Goal: Check status: Check status

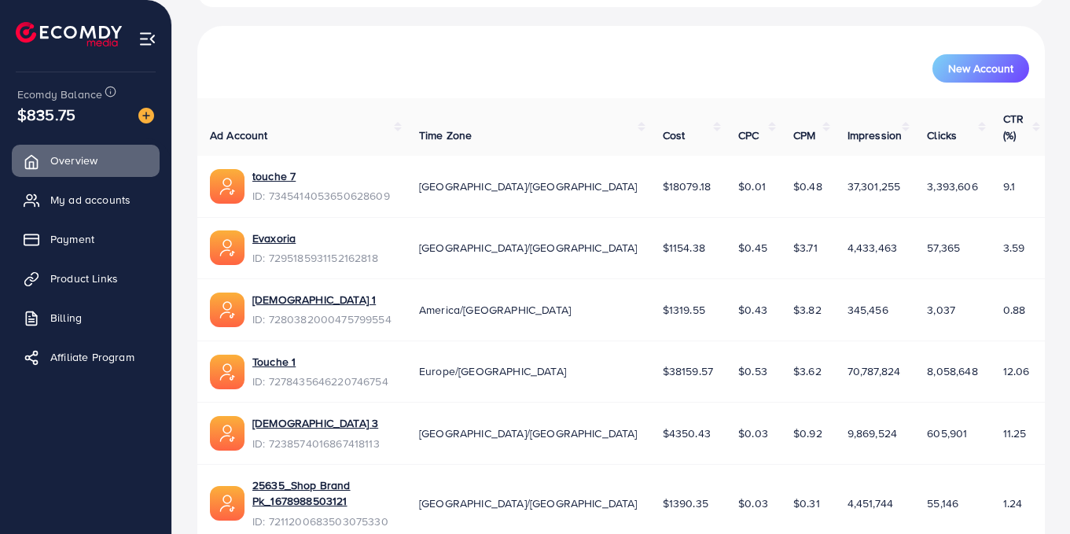
scroll to position [457, 0]
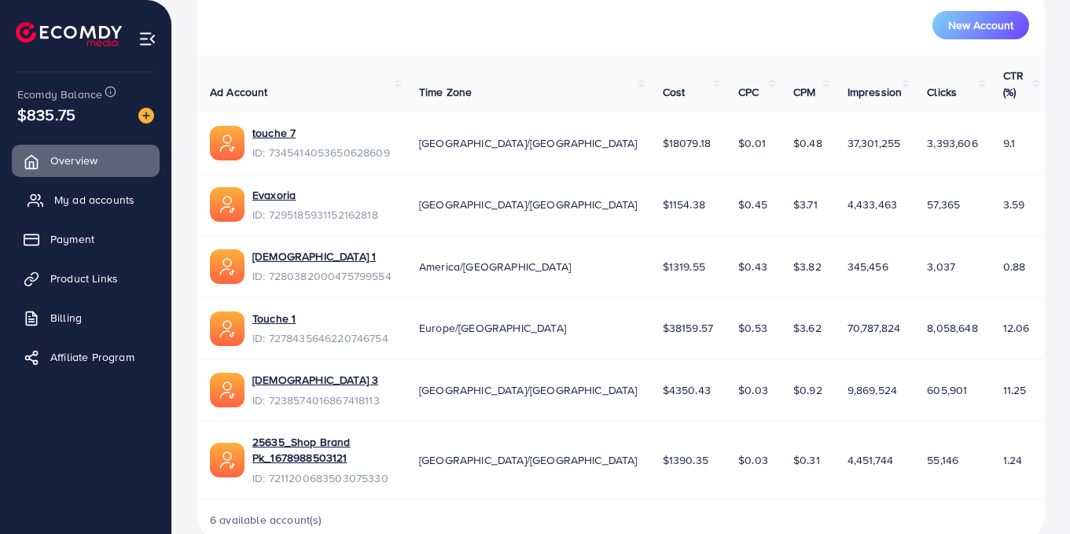
click at [88, 196] on span "My ad accounts" at bounding box center [94, 200] width 80 height 16
click at [88, 198] on span "My ad accounts" at bounding box center [94, 200] width 80 height 16
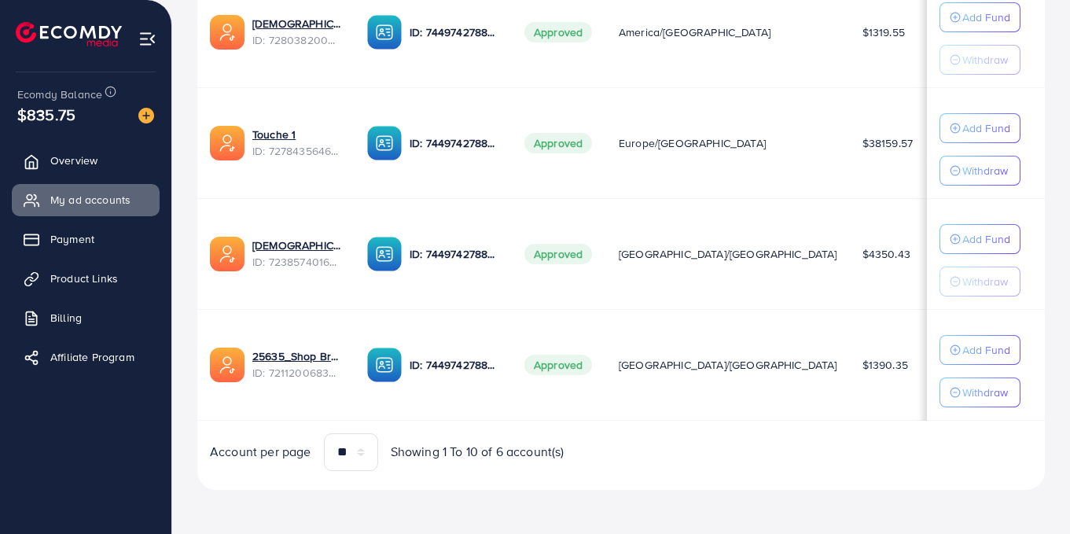
drag, startPoint x: 441, startPoint y: 355, endPoint x: 420, endPoint y: 360, distance: 21.0
click at [440, 357] on p "ID: 7449742788461903889" at bounding box center [454, 364] width 90 height 19
drag, startPoint x: 428, startPoint y: 360, endPoint x: 528, endPoint y: 364, distance: 99.9
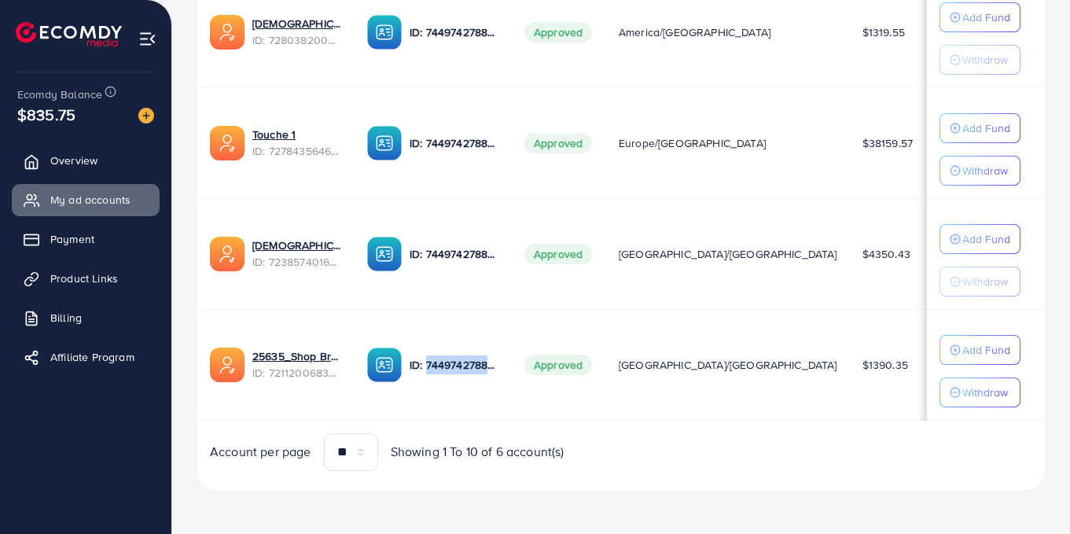
click at [528, 364] on tr "25635_Shop Brand Pk_1678988503121 ID: 7211200683503075330 ID: 74497427884619038…" at bounding box center [762, 364] width 1131 height 111
click at [489, 342] on td "ID: 7449742788461903889" at bounding box center [432, 364] width 157 height 111
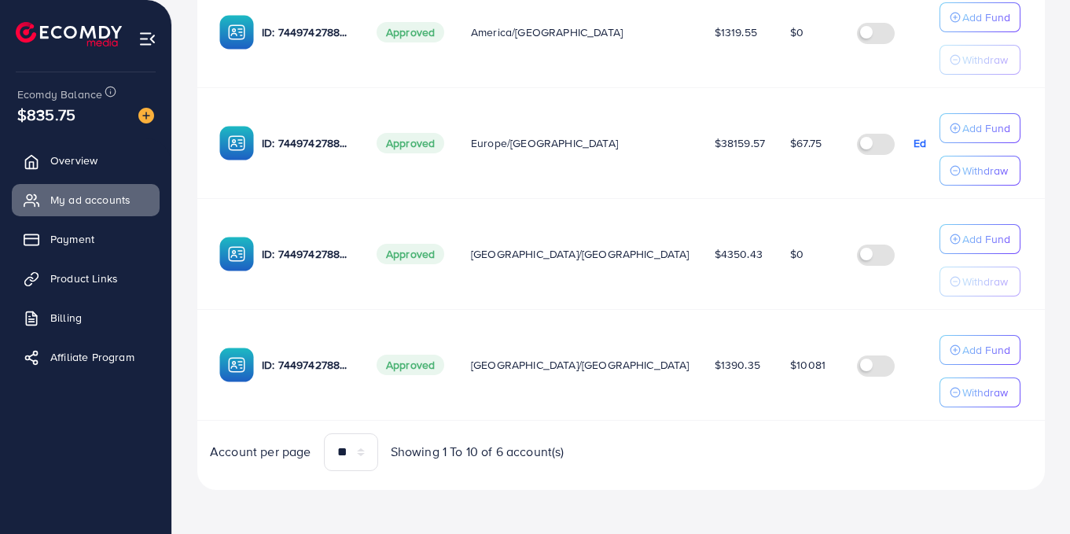
click at [790, 364] on span "$10081" at bounding box center [807, 365] width 35 height 16
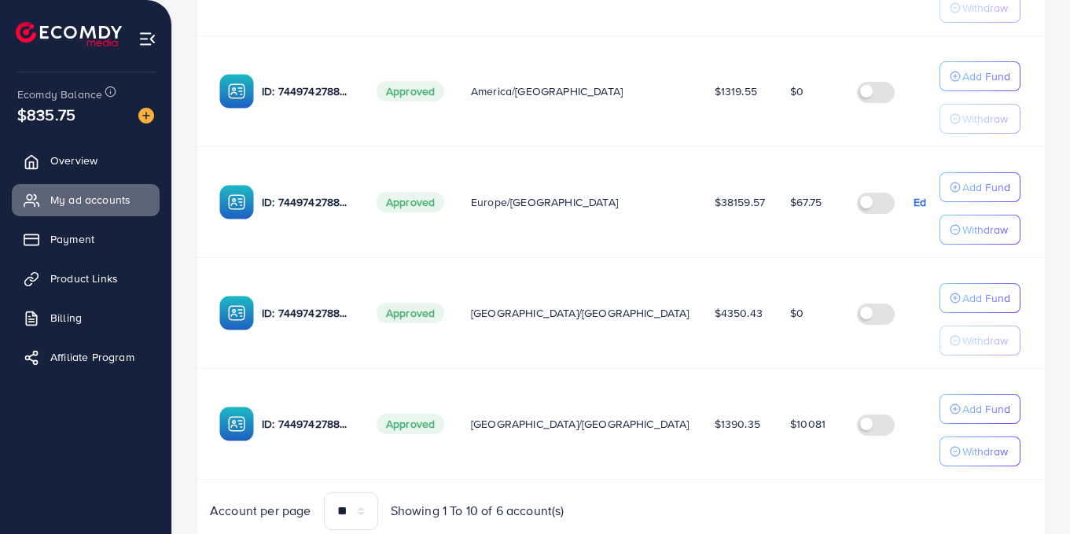
scroll to position [550, 0]
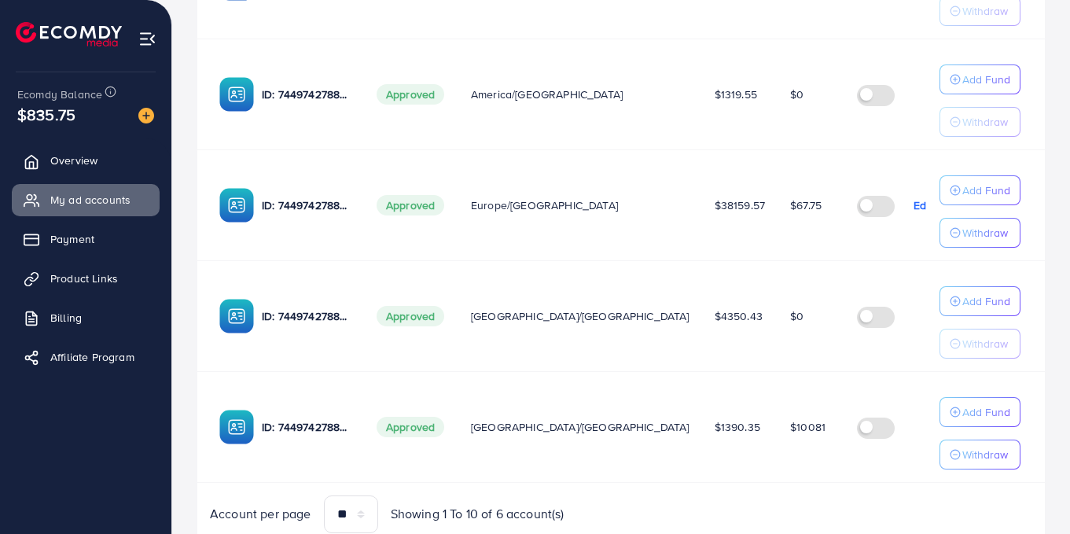
click at [702, 438] on td "$1390.35" at bounding box center [739, 426] width 75 height 111
